Goal: Check status: Check status

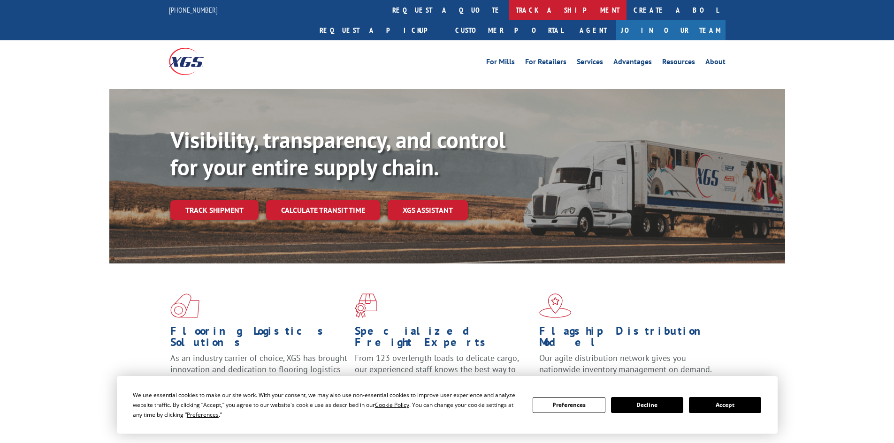
click at [509, 11] on link "track a shipment" at bounding box center [568, 10] width 118 height 20
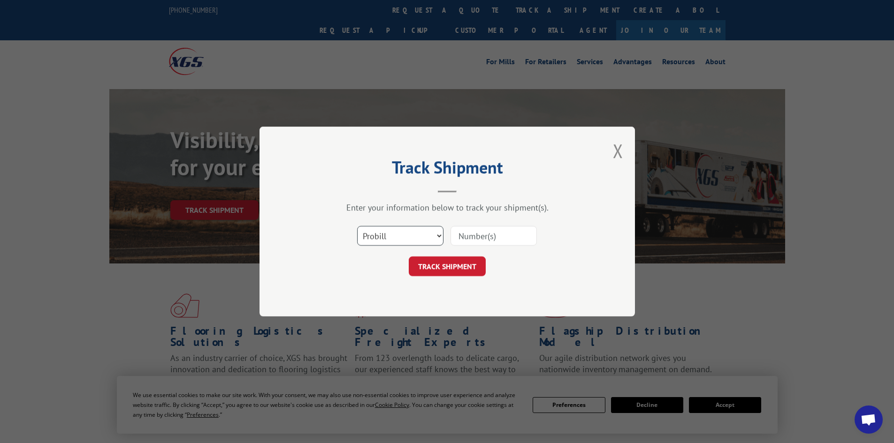
drag, startPoint x: 386, startPoint y: 235, endPoint x: 385, endPoint y: 245, distance: 9.9
click at [386, 236] on select "Select category... Probill BOL PO" at bounding box center [400, 236] width 86 height 20
select select "bol"
click at [357, 226] on select "Select category... Probill BOL PO" at bounding box center [400, 236] width 86 height 20
click at [469, 238] on input at bounding box center [493, 236] width 86 height 20
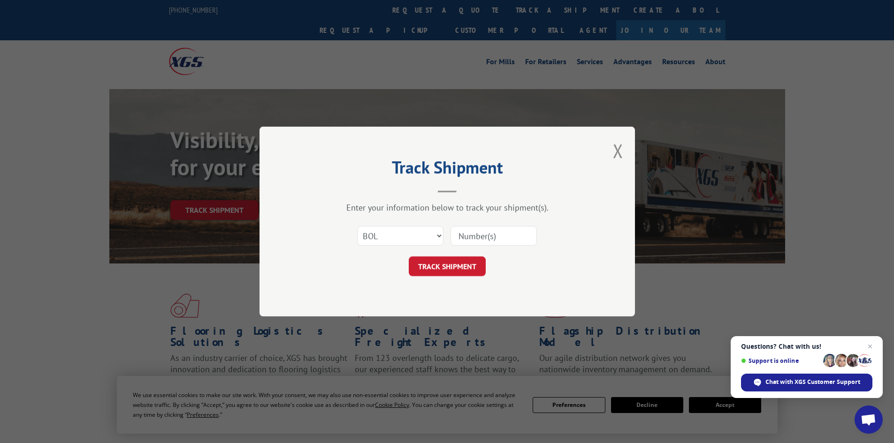
paste input "5235682"
type input "5235682"
click at [438, 266] on button "TRACK SHIPMENT" at bounding box center [447, 267] width 77 height 20
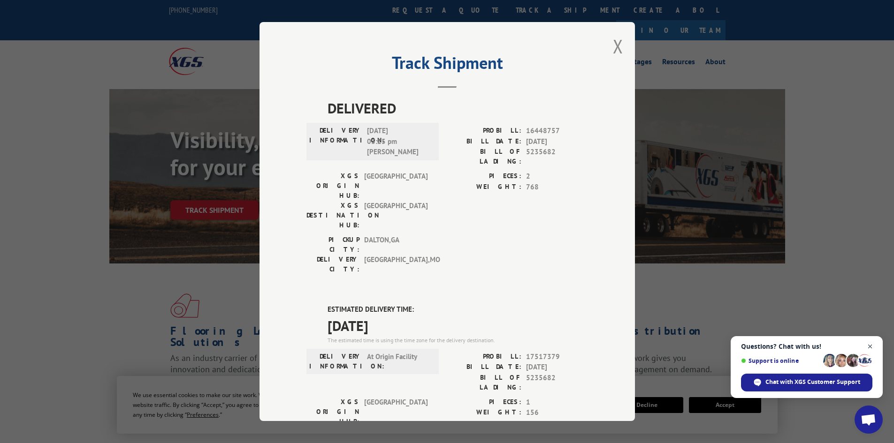
click at [868, 344] on span "Close chat" at bounding box center [870, 347] width 12 height 12
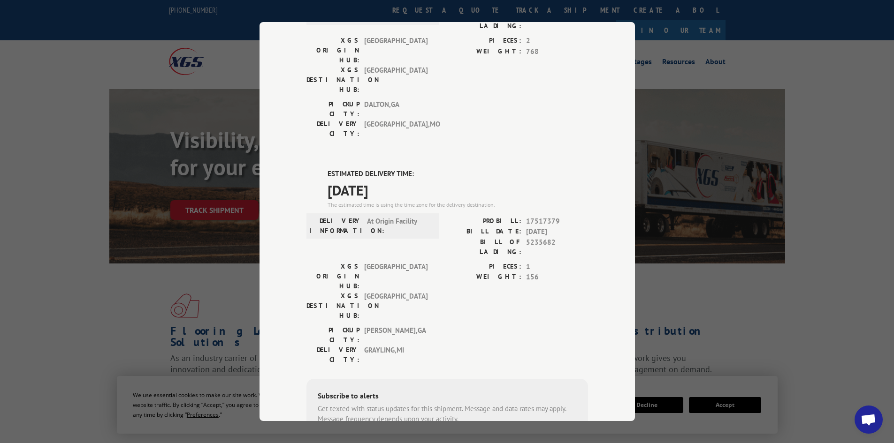
scroll to position [141, 0]
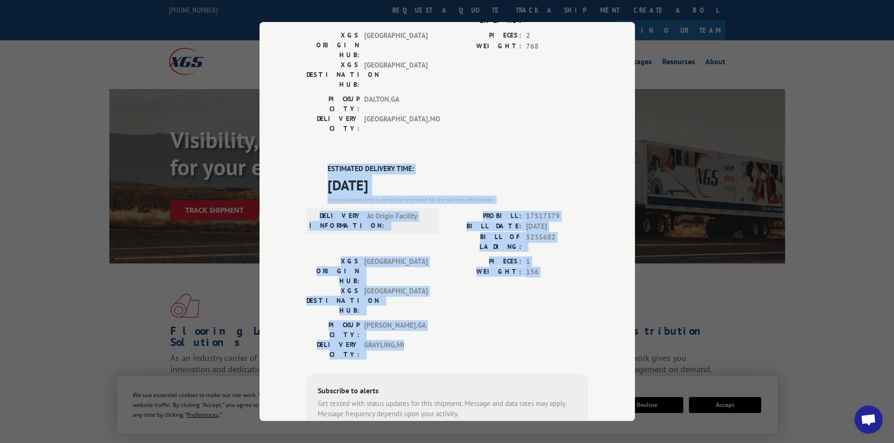
drag, startPoint x: 324, startPoint y: 114, endPoint x: 413, endPoint y: 242, distance: 155.0
click at [413, 242] on div "ESTIMATED DELIVERY TIME: [DATE] The estimated time is using the time zone for t…" at bounding box center [446, 332] width 281 height 337
copy div "ESTIMATED DELIVERY TIME: [DATE] The estimated time is using the time zone for t…"
